Goal: Information Seeking & Learning: Check status

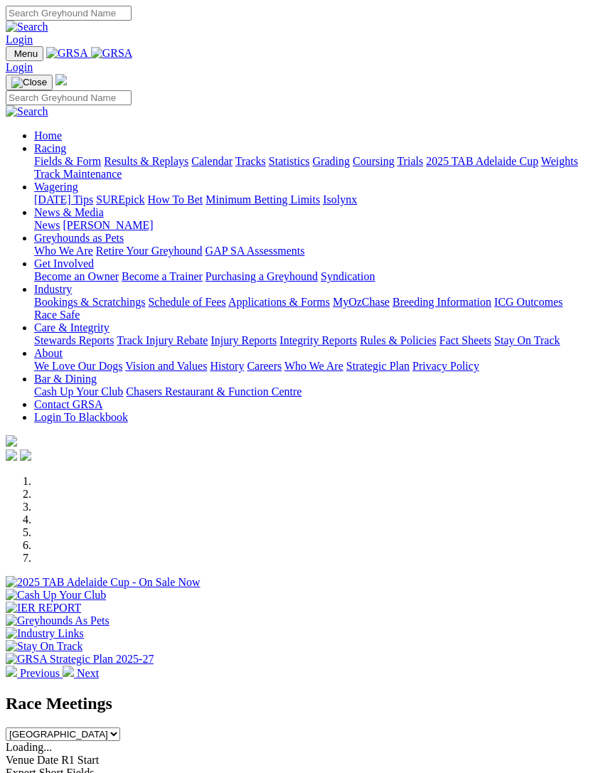
click at [66, 152] on link "Racing" at bounding box center [50, 148] width 32 height 12
click at [191, 167] on link "Calendar" at bounding box center [211, 161] width 41 height 12
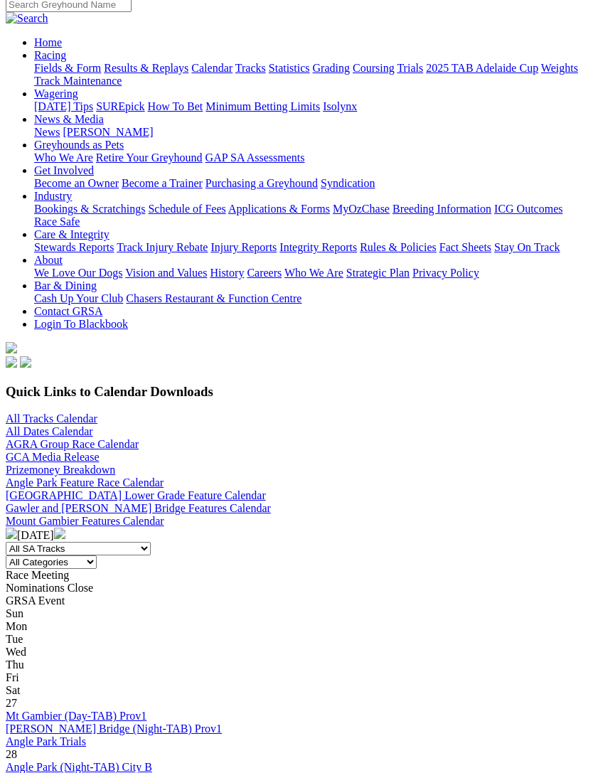
scroll to position [139, 0]
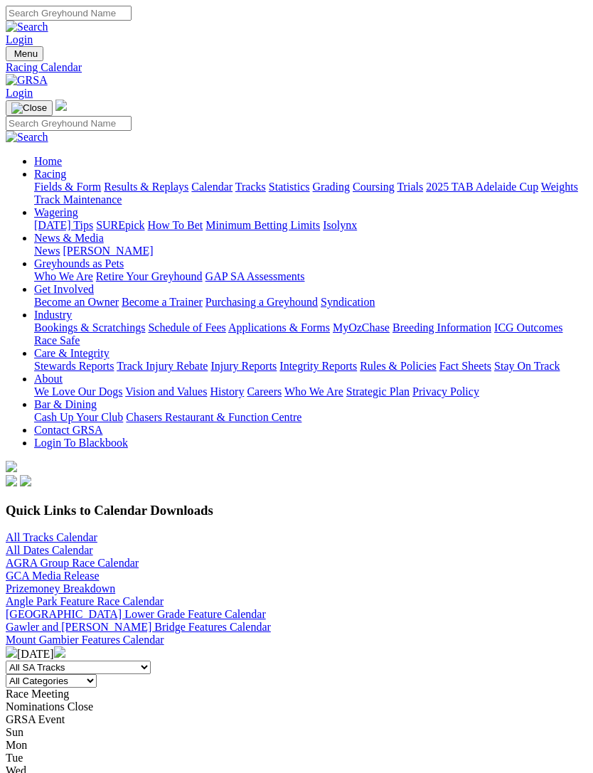
click at [23, 532] on link "All Tracks Calendar" at bounding box center [52, 538] width 92 height 12
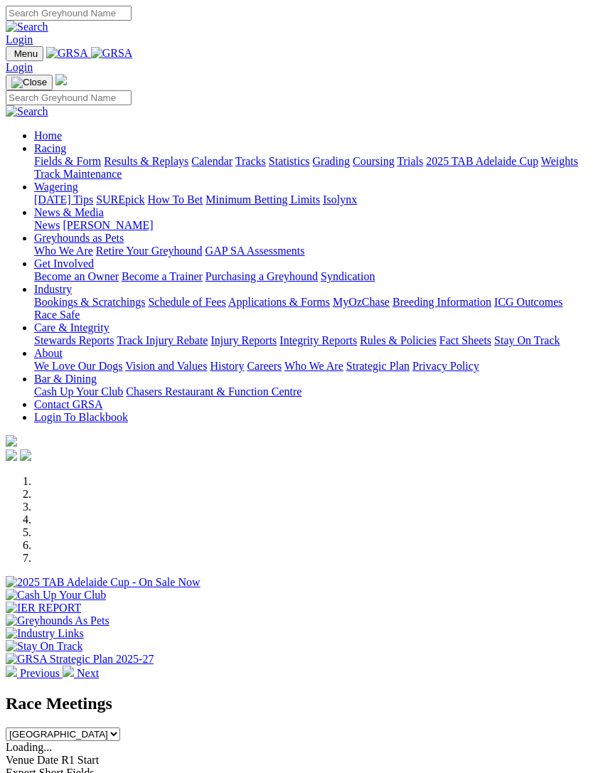
scroll to position [766, 0]
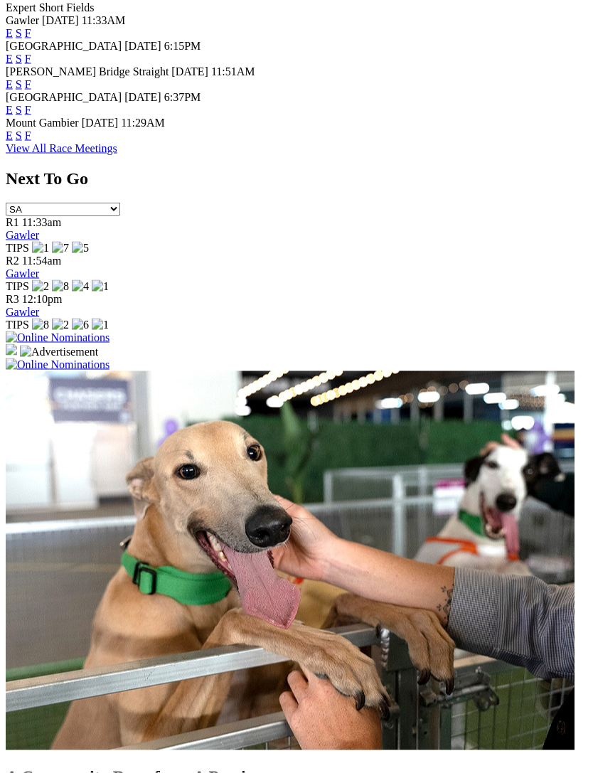
click at [110, 359] on img at bounding box center [58, 365] width 104 height 13
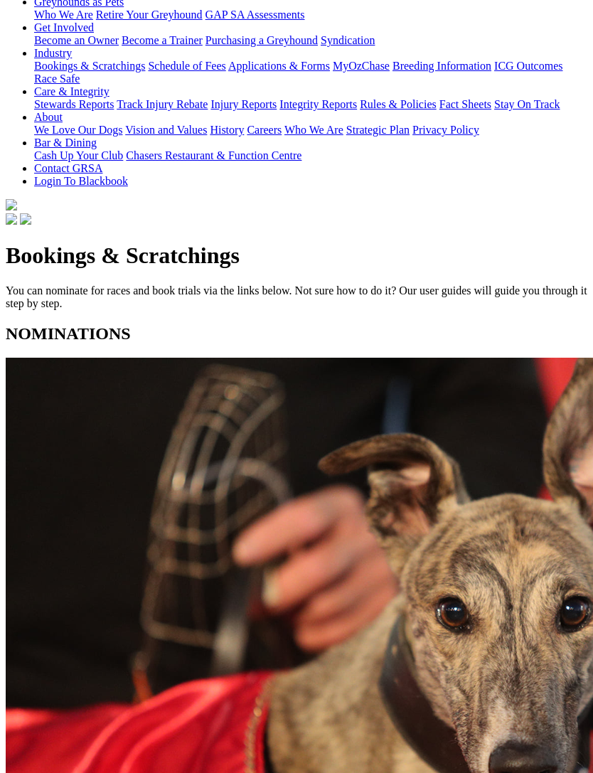
scroll to position [389, 0]
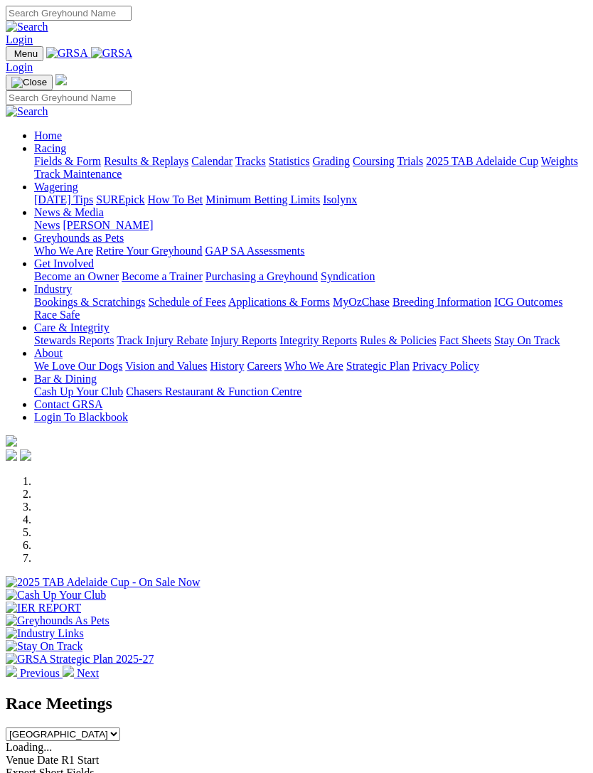
scroll to position [220, 0]
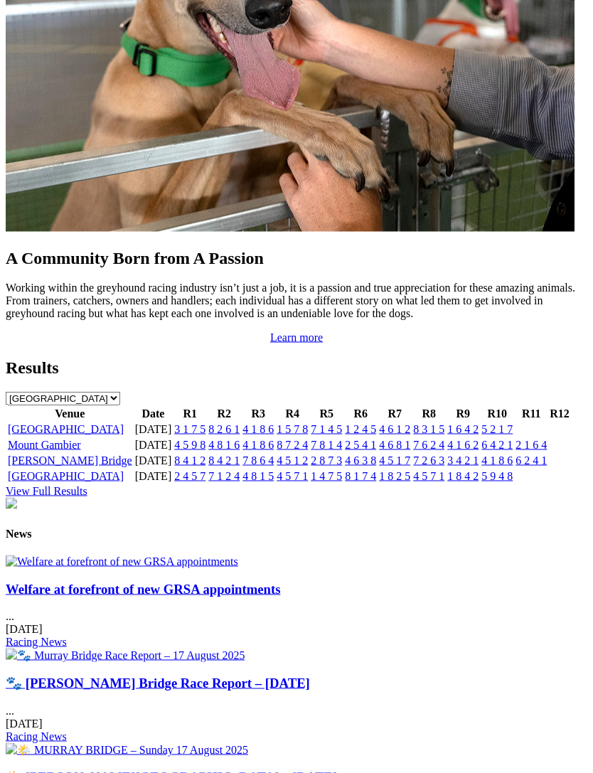
scroll to position [1286, 0]
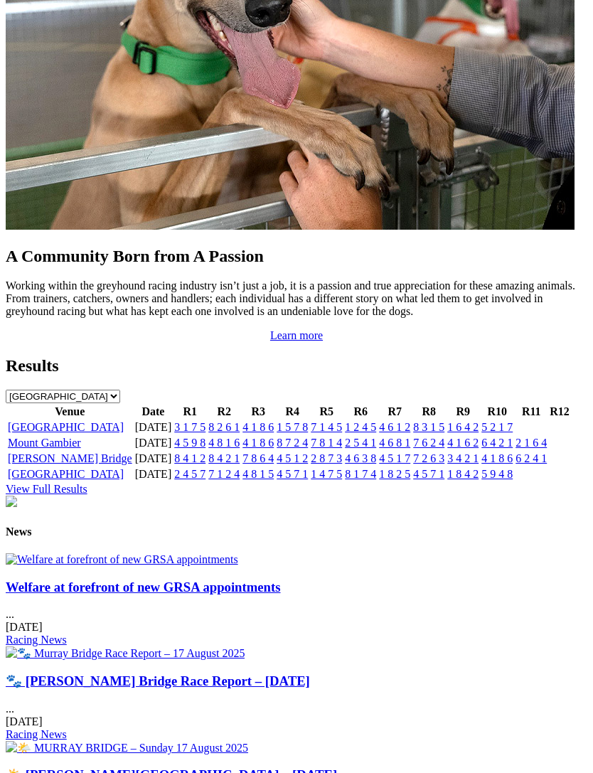
click at [88, 495] on link "View Full Results" at bounding box center [47, 489] width 82 height 12
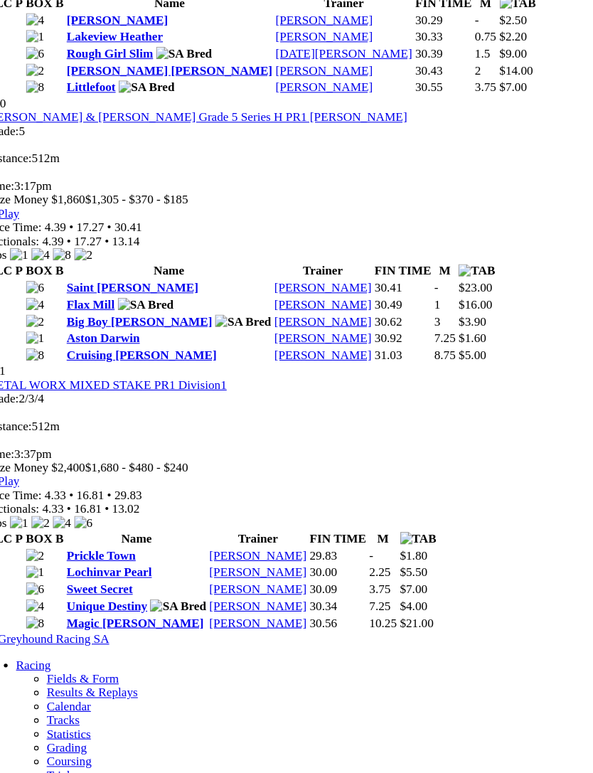
scroll to position [3043, 0]
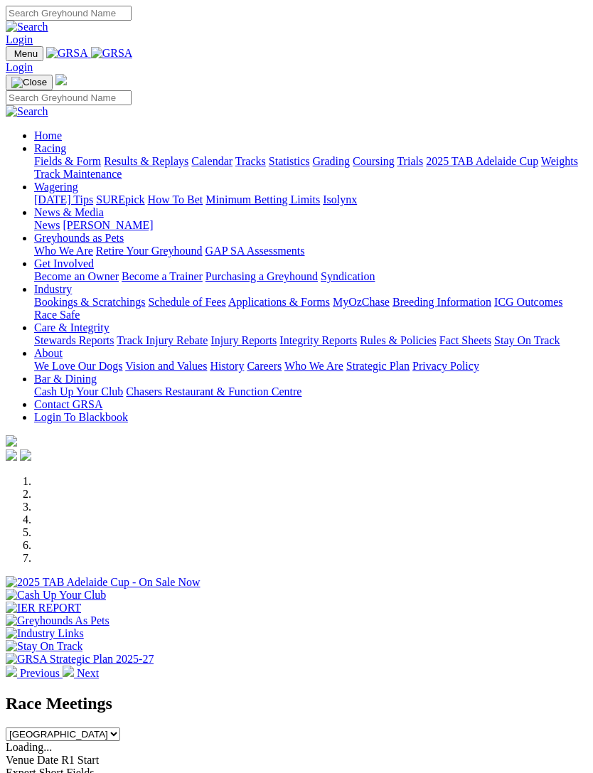
click at [6, 754] on div "Venue Date R1 Start Expert Short Fields" at bounding box center [297, 767] width 582 height 26
